Goal: Information Seeking & Learning: Learn about a topic

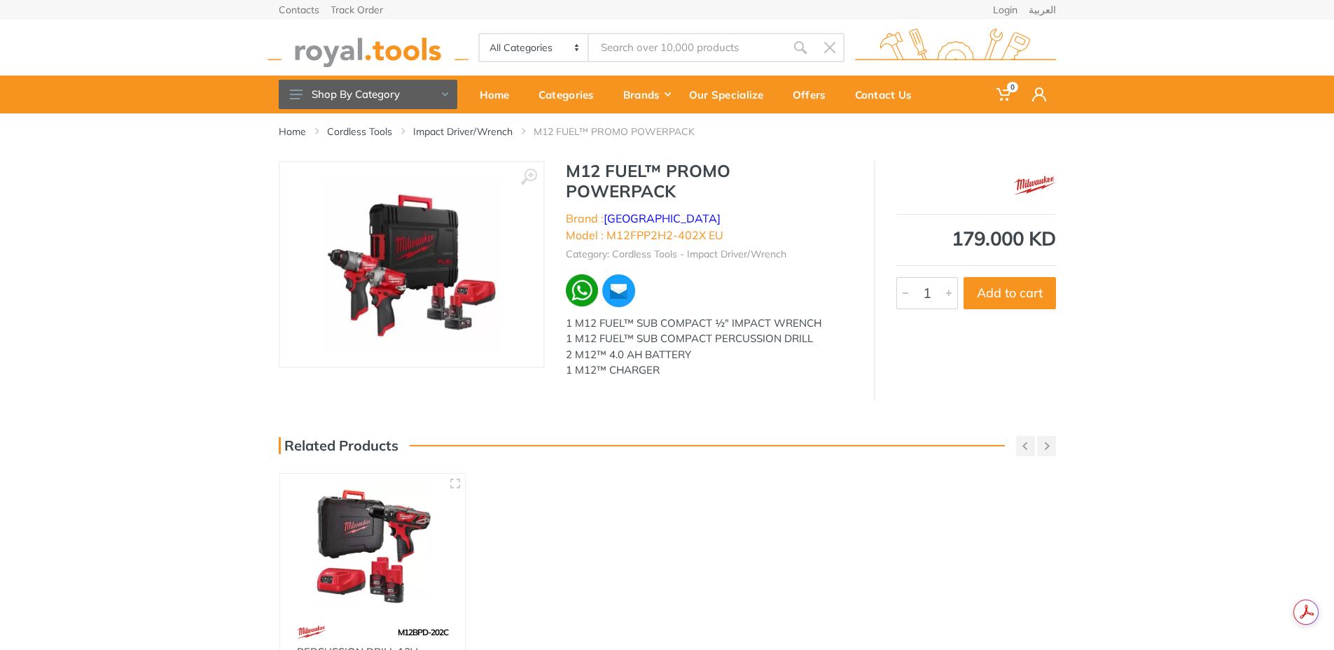
click at [401, 293] on img at bounding box center [411, 264] width 176 height 176
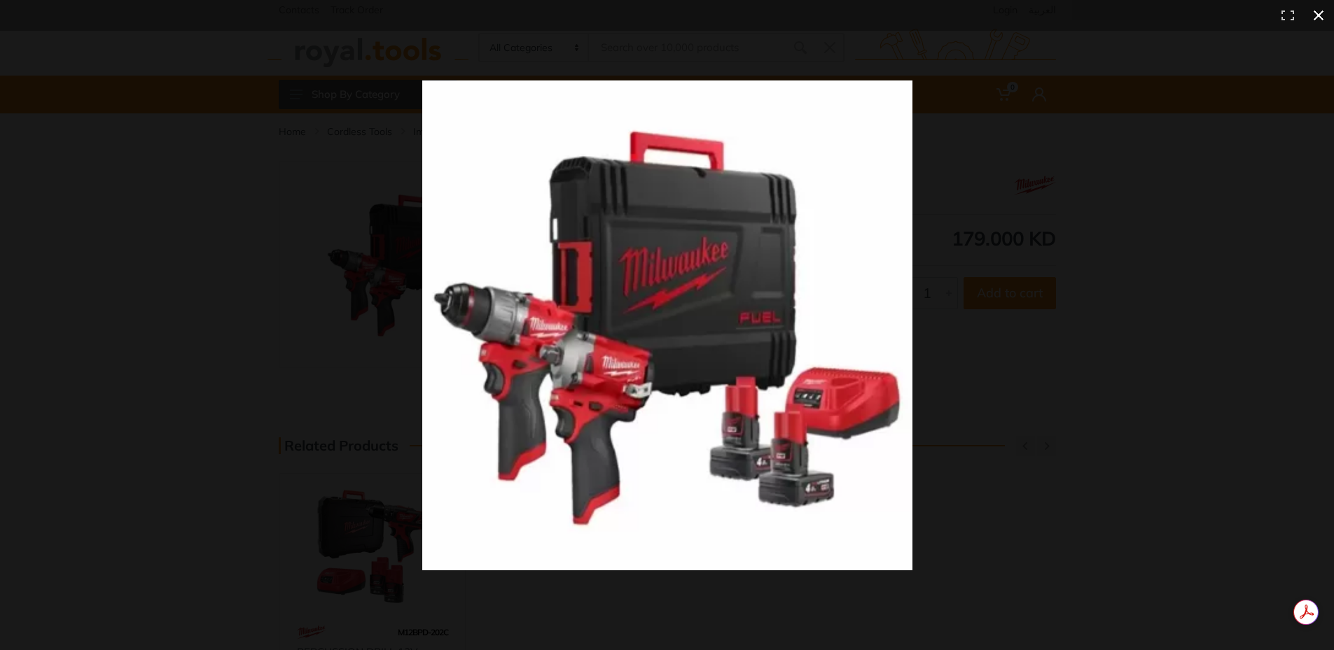
click at [1043, 295] on div at bounding box center [977, 351] width 1110 height 541
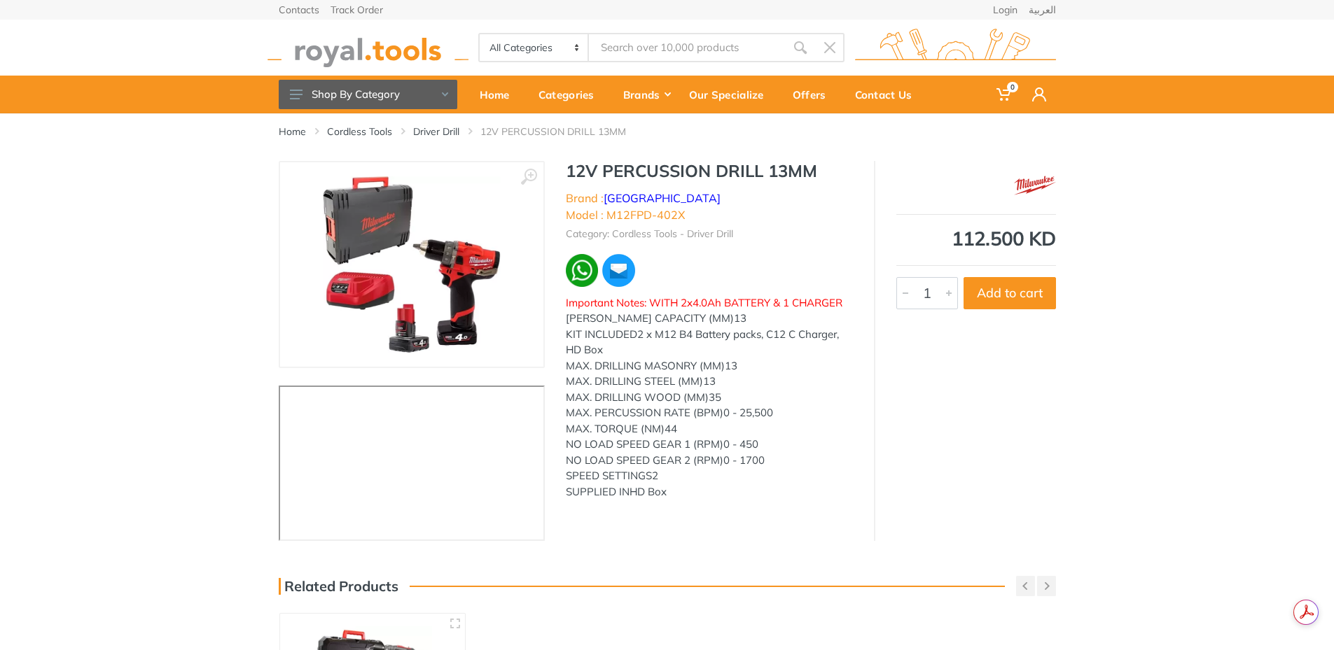
click at [451, 270] on img at bounding box center [412, 264] width 178 height 176
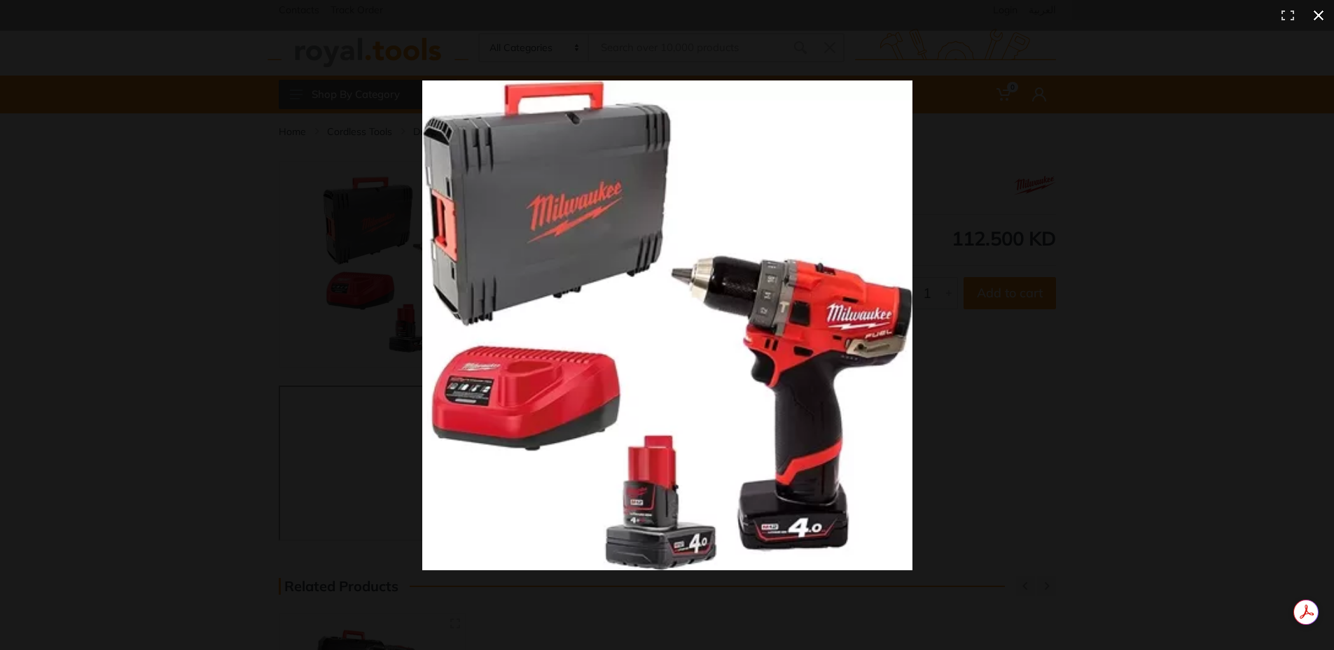
click at [975, 363] on div at bounding box center [977, 351] width 1110 height 541
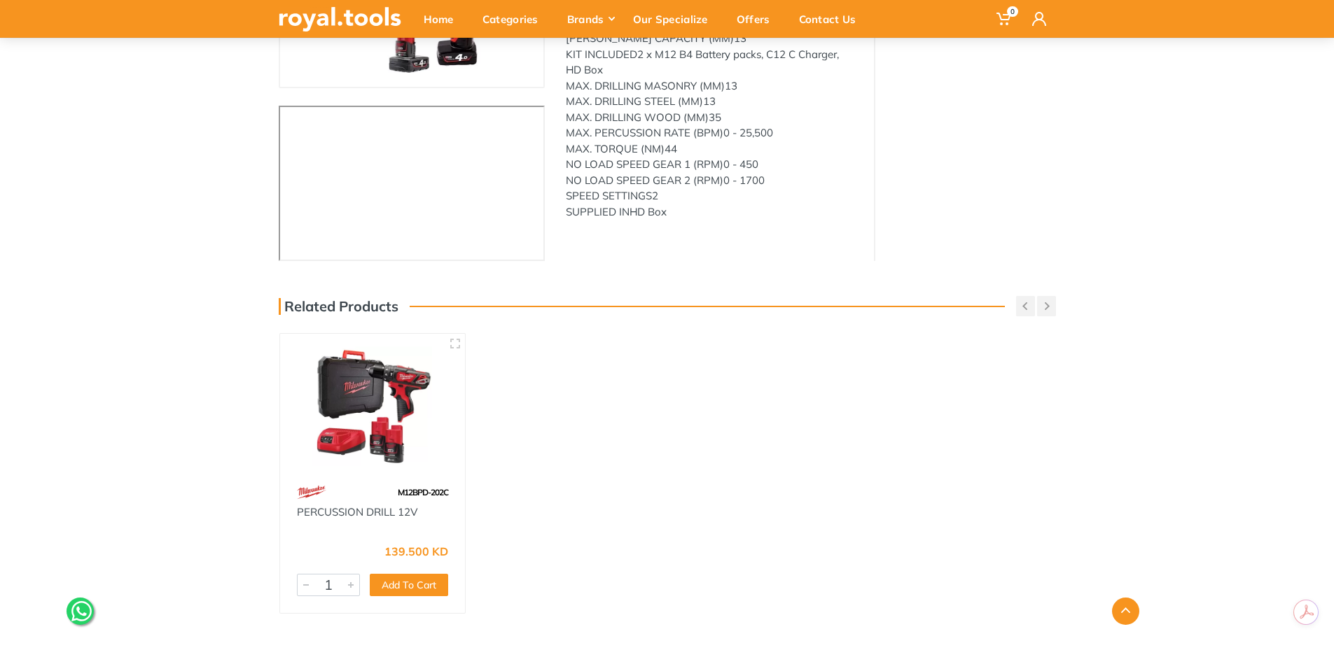
scroll to position [420, 0]
